Goal: Find specific page/section: Find specific page/section

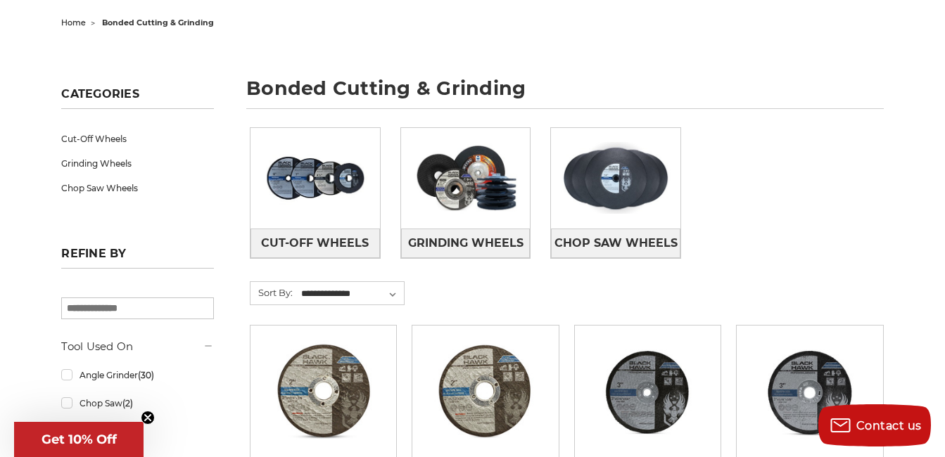
scroll to position [141, 0]
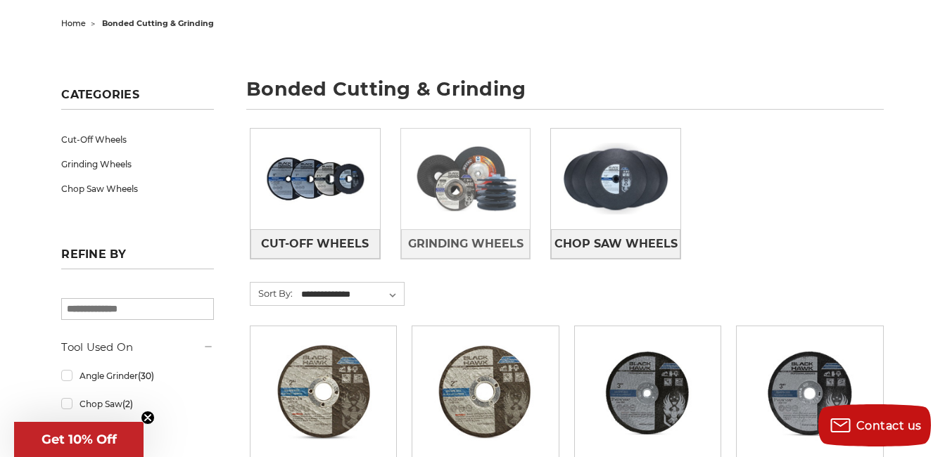
click at [465, 179] on img at bounding box center [466, 178] width 130 height 91
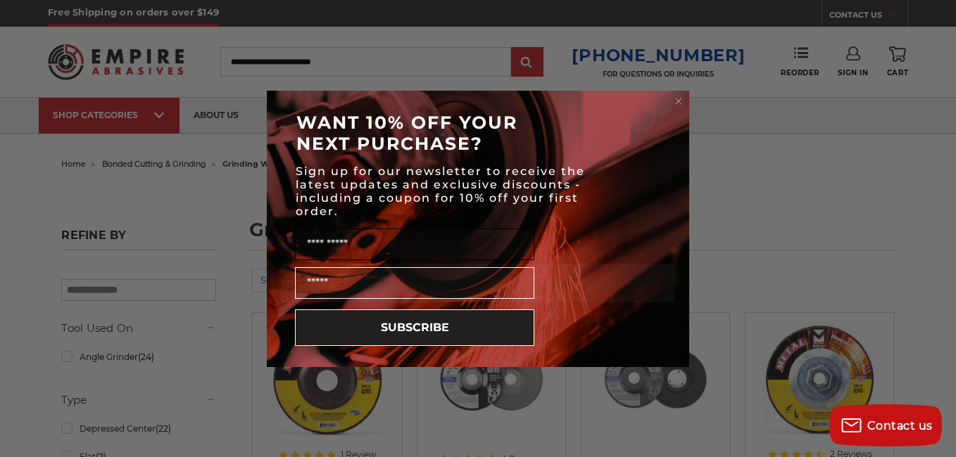
click at [316, 241] on input "Name" at bounding box center [414, 245] width 239 height 32
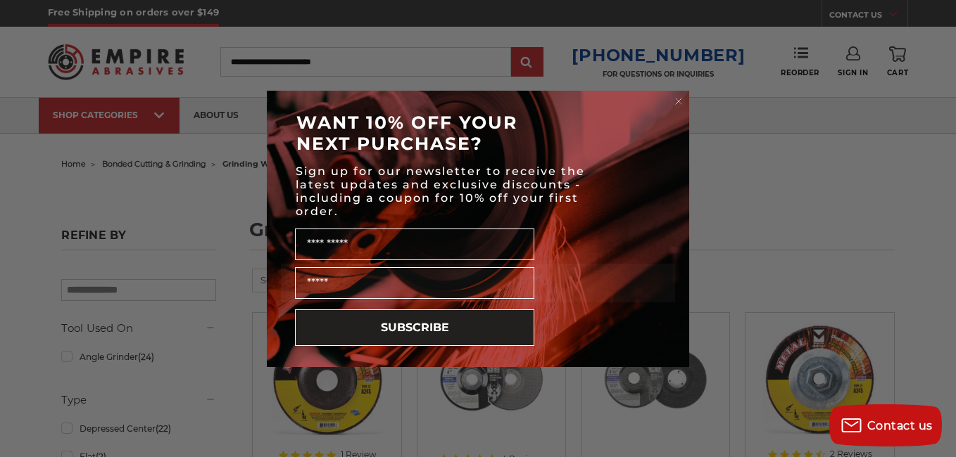
click at [680, 99] on icon "Close dialog" at bounding box center [679, 102] width 6 height 6
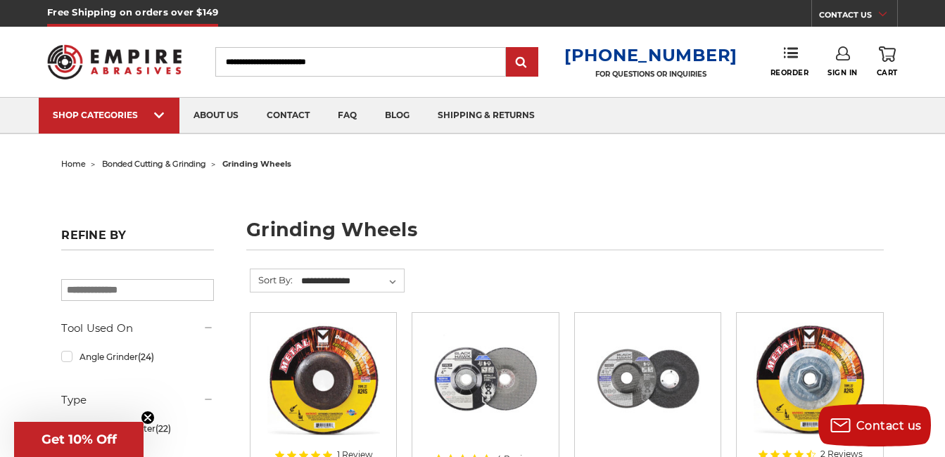
click at [238, 62] on input "Search" at bounding box center [360, 62] width 291 height 30
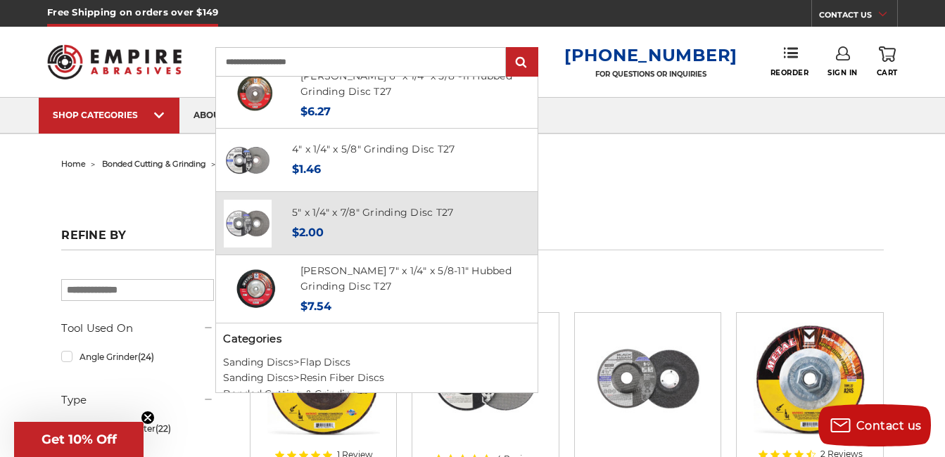
scroll to position [563, 0]
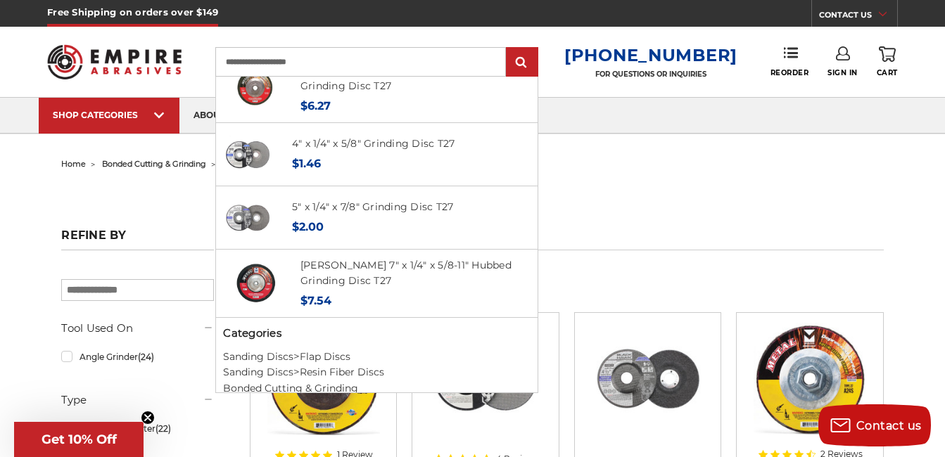
type input "**********"
